Goal: Ask a question: Seek information or help from site administrators or community

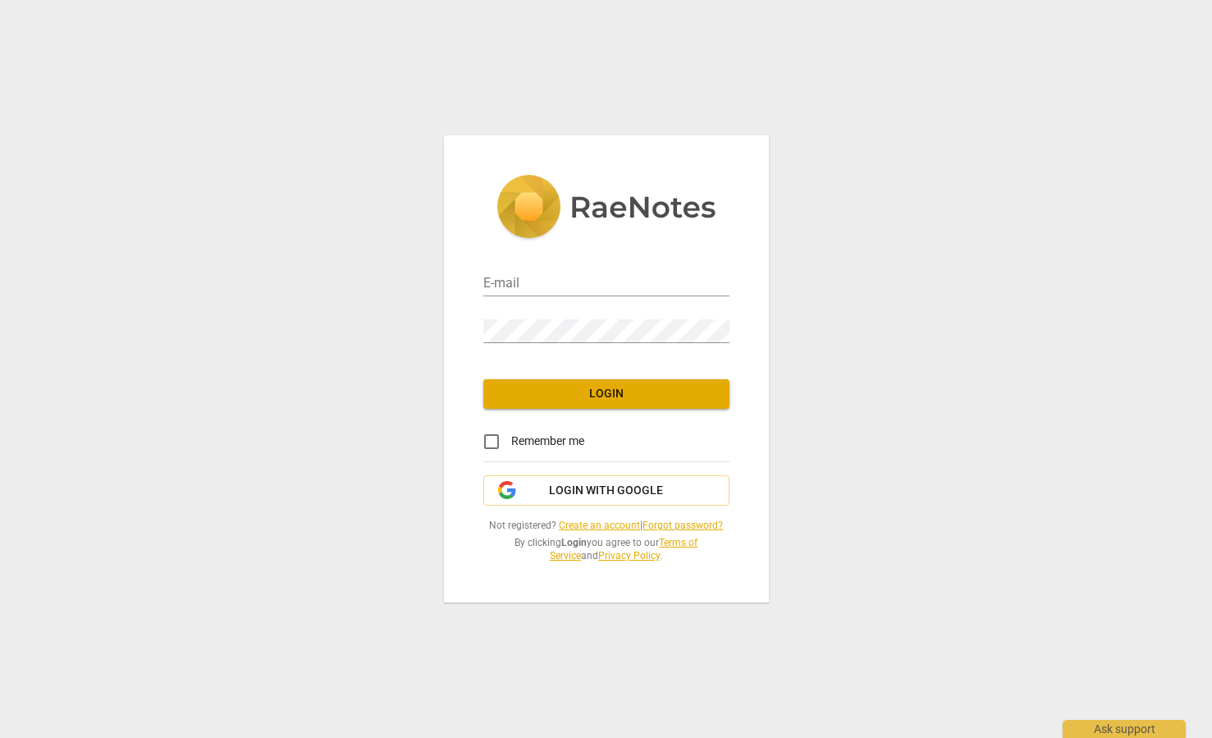
type input "[PERSON_NAME][EMAIL_ADDRESS][DOMAIN_NAME]"
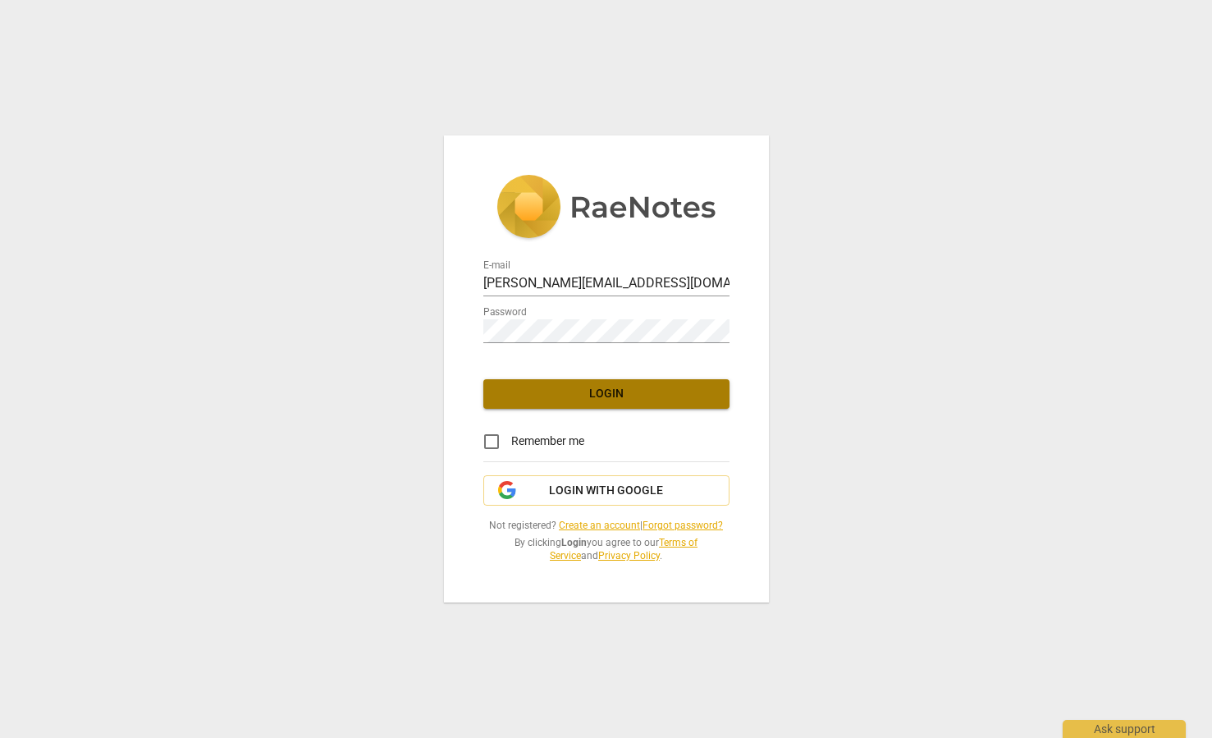
click at [631, 393] on span "Login" at bounding box center [607, 394] width 220 height 16
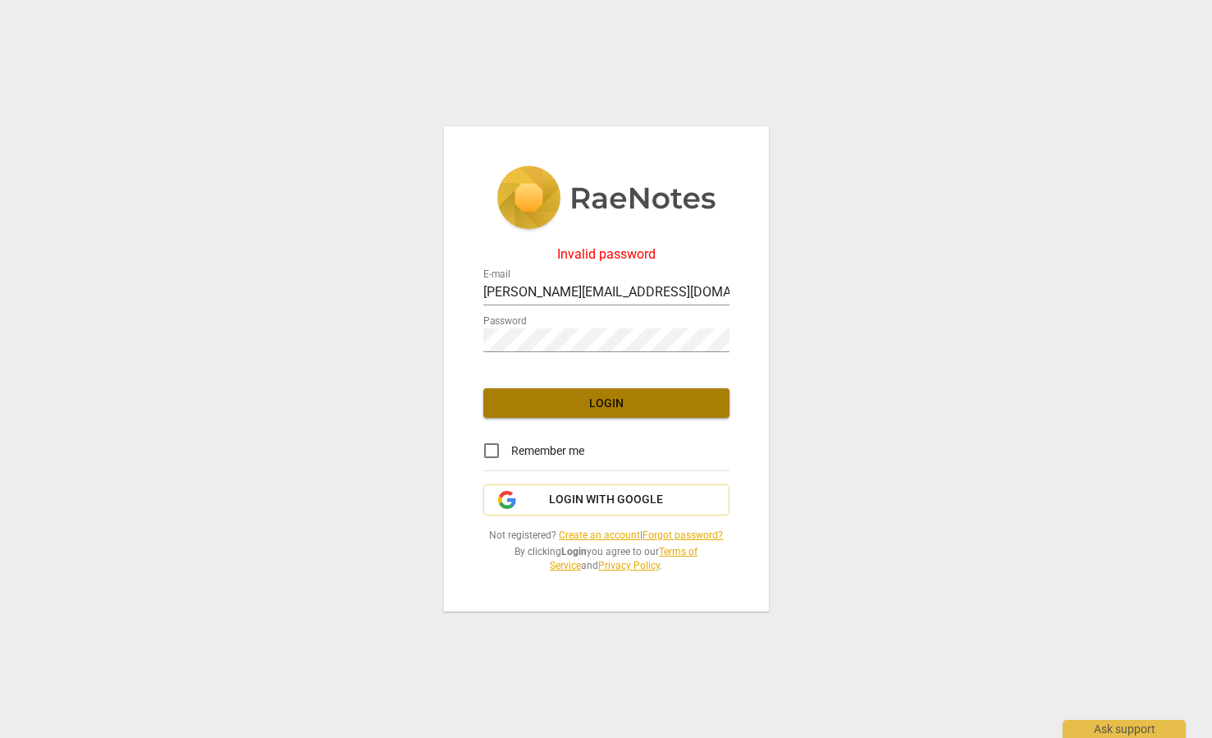
click at [604, 405] on span "Login" at bounding box center [607, 404] width 220 height 16
click at [574, 498] on span "Login with Google" at bounding box center [606, 500] width 114 height 16
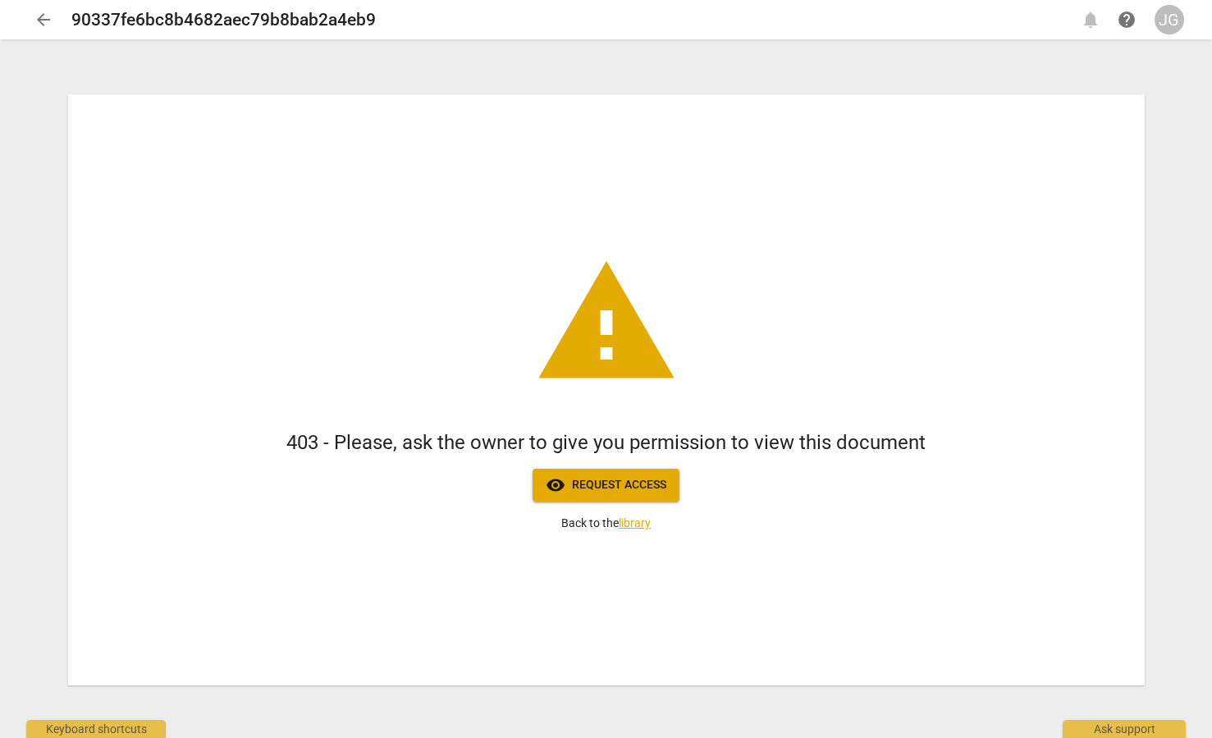
click at [600, 486] on span "visibility Request access" at bounding box center [606, 485] width 121 height 20
